Goal: Transaction & Acquisition: Subscribe to service/newsletter

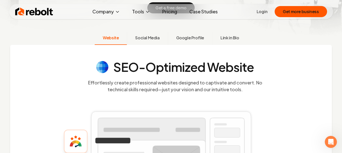
scroll to position [126, 0]
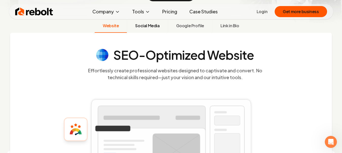
click at [146, 28] on span "Social Media" at bounding box center [147, 26] width 24 height 6
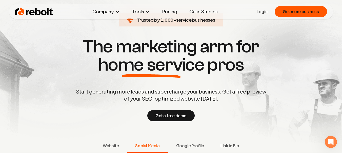
scroll to position [0, 0]
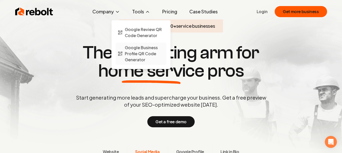
click at [138, 48] on span "Google Business Profile QR Code Generator" at bounding box center [144, 54] width 39 height 18
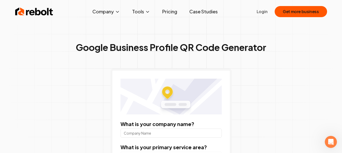
click at [169, 11] on link "Pricing" at bounding box center [169, 12] width 23 height 10
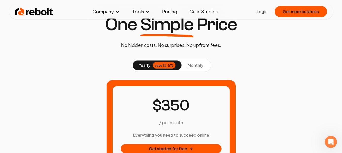
scroll to position [25, 0]
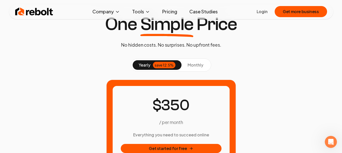
click at [189, 64] on span "monthly" at bounding box center [195, 64] width 16 height 5
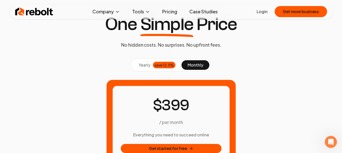
click at [148, 64] on span "yearly" at bounding box center [145, 65] width 12 height 6
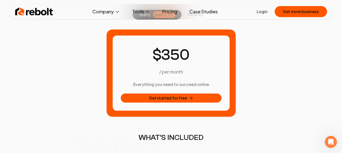
scroll to position [51, 0]
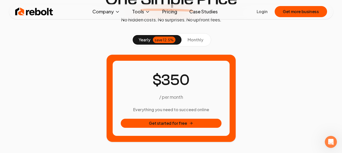
click at [193, 38] on span "monthly" at bounding box center [195, 39] width 16 height 5
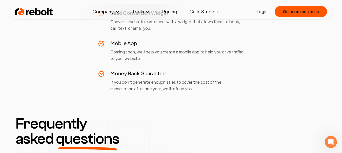
scroll to position [506, 0]
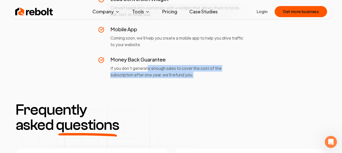
drag, startPoint x: 148, startPoint y: 70, endPoint x: 197, endPoint y: 75, distance: 49.3
click at [197, 75] on p "If you don't generate enough sales to cover the cost of the subscription after …" at bounding box center [176, 71] width 133 height 13
drag, startPoint x: 197, startPoint y: 75, endPoint x: 107, endPoint y: 65, distance: 90.2
click at [107, 65] on div "Money Back Guarantee If you don't generate enough sales to cover the cost of th…" at bounding box center [171, 67] width 146 height 22
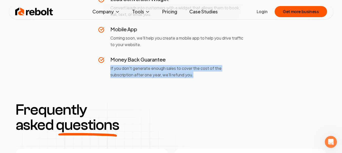
click at [107, 65] on div "Money Back Guarantee If you don't generate enough sales to cover the cost of th…" at bounding box center [171, 67] width 146 height 22
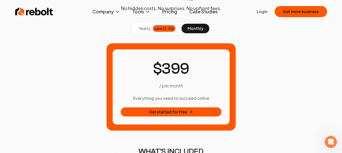
scroll to position [0, 0]
